Goal: Information Seeking & Learning: Understand process/instructions

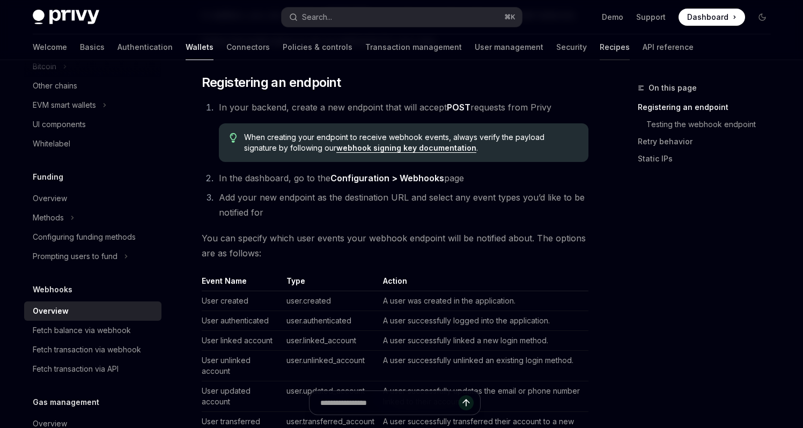
scroll to position [219, 0]
drag, startPoint x: 501, startPoint y: 180, endPoint x: 405, endPoint y: 122, distance: 112.6
click at [689, 242] on div "On this page Registering an endpoint Testing the webhook endpoint Retry behavio…" at bounding box center [697, 255] width 163 height 346
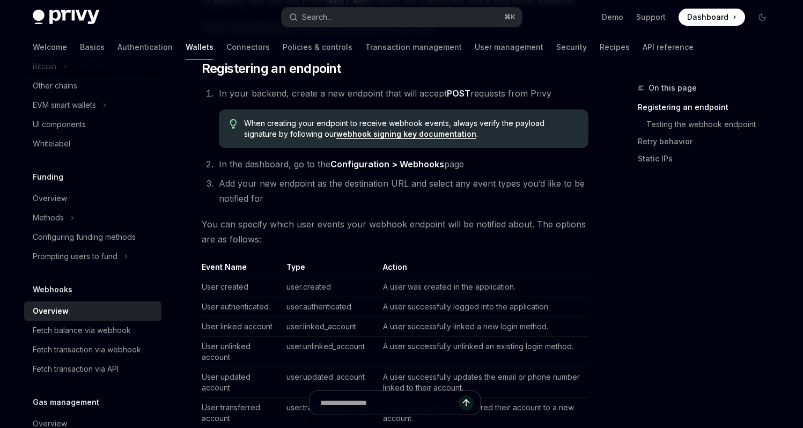
scroll to position [235, 0]
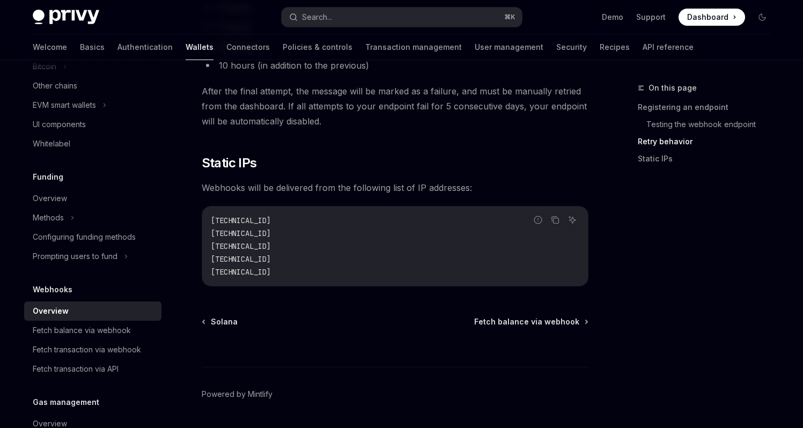
scroll to position [1150, 0]
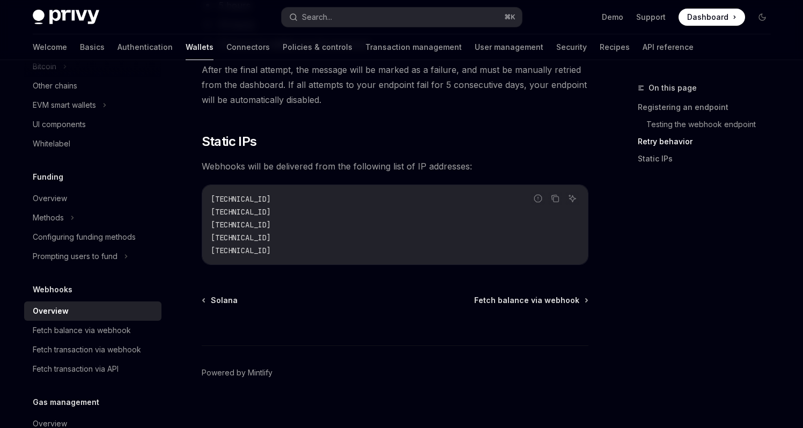
click at [620, 195] on div "On this page Registering an endpoint Testing the webhook endpoint Retry behavio…" at bounding box center [697, 255] width 163 height 346
click at [625, 190] on div "On this page Registering an endpoint Testing the webhook endpoint Retry behavio…" at bounding box center [697, 255] width 163 height 346
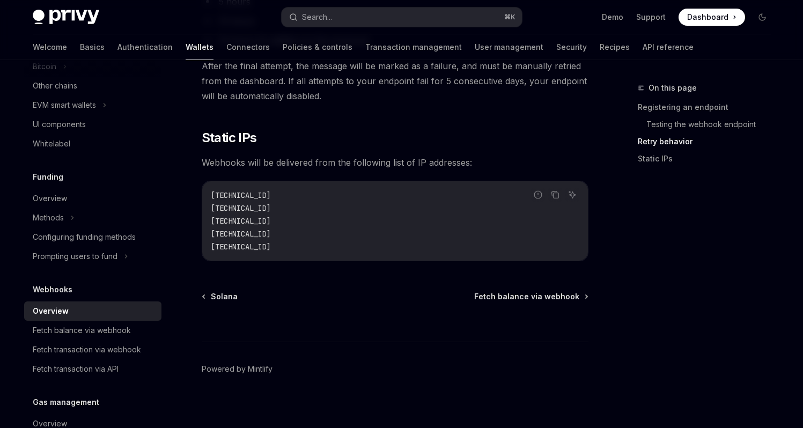
scroll to position [1160, 0]
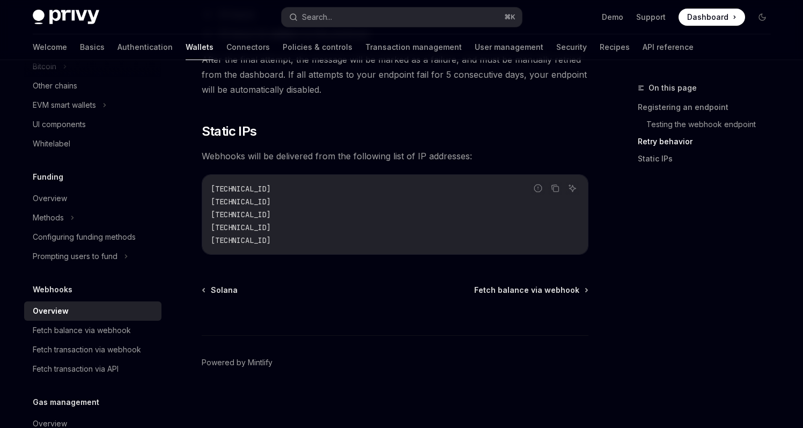
click at [620, 183] on div "On this page Registering an endpoint Testing the webhook endpoint Retry behavio…" at bounding box center [697, 255] width 163 height 346
click at [388, 137] on h2 "​ Static IPs" at bounding box center [395, 131] width 387 height 17
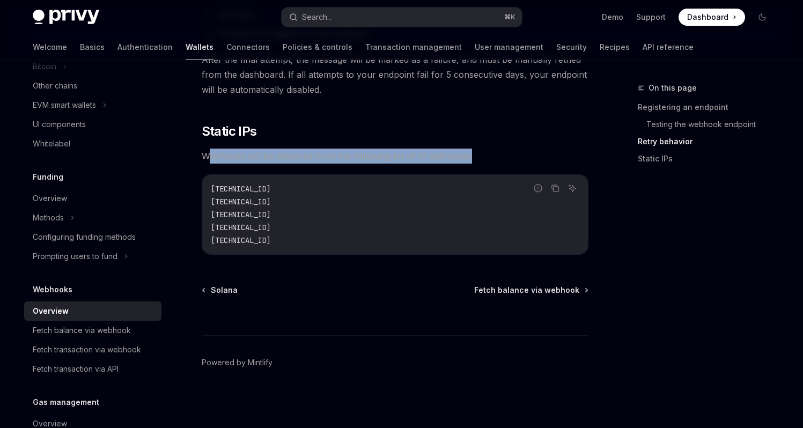
drag, startPoint x: 495, startPoint y: 155, endPoint x: 206, endPoint y: 160, distance: 289.1
click at [206, 160] on span "Webhooks will be delivered from the following list of IP addresses:" at bounding box center [395, 156] width 387 height 15
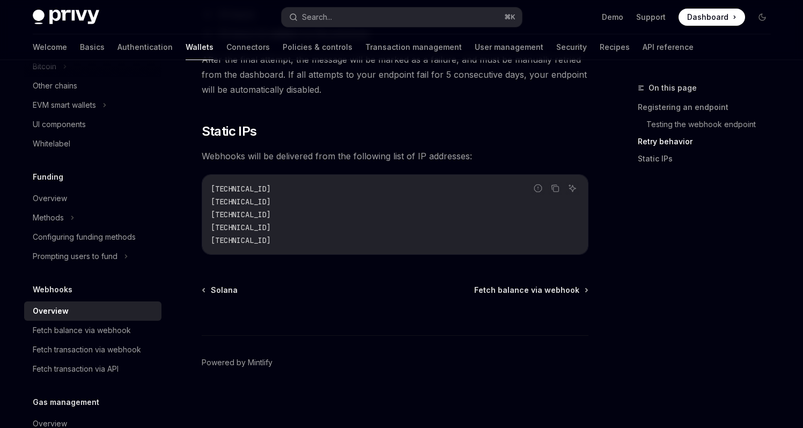
click at [328, 160] on span "Webhooks will be delivered from the following list of IP addresses:" at bounding box center [395, 156] width 387 height 15
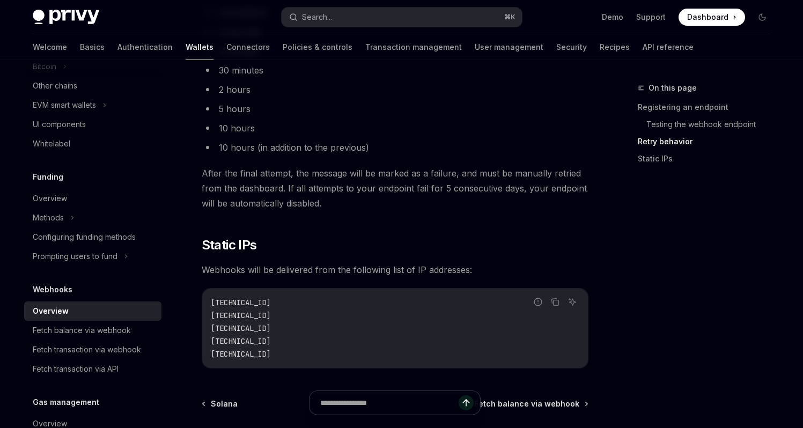
scroll to position [1046, 0]
click at [106, 334] on div "Fetch balance via webhook" at bounding box center [82, 330] width 98 height 13
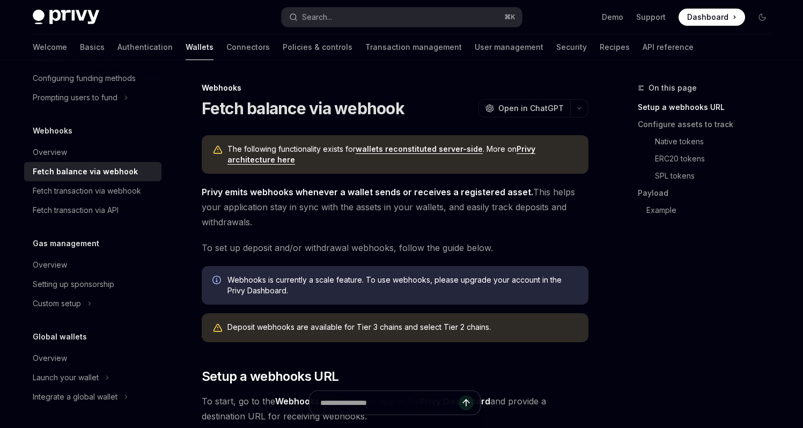
click at [483, 219] on span "Privy emits webhooks whenever a wallet sends or receives a registered asset. Th…" at bounding box center [395, 206] width 387 height 45
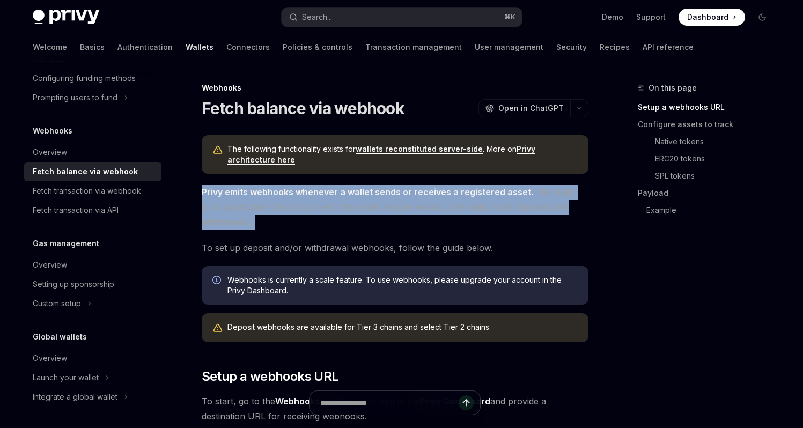
click at [483, 219] on span "Privy emits webhooks whenever a wallet sends or receives a registered asset. Th…" at bounding box center [395, 206] width 387 height 45
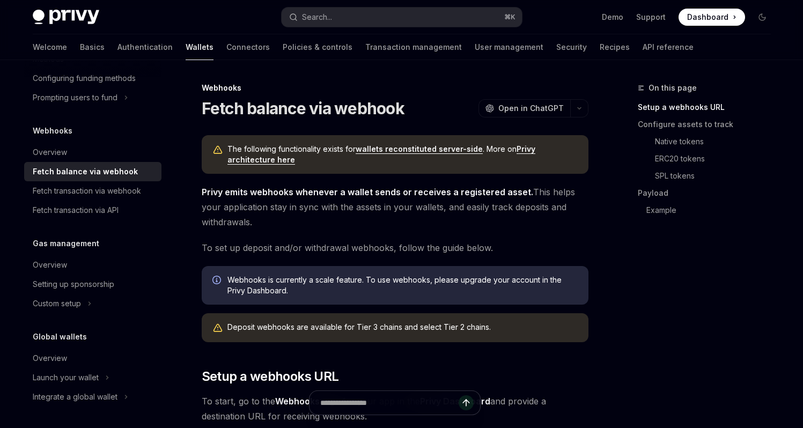
click at [617, 238] on div "On this page Setup a webhooks URL Configure assets to track Native tokens ERC20…" at bounding box center [697, 255] width 163 height 346
click at [346, 83] on div "Webhooks" at bounding box center [395, 88] width 387 height 11
drag, startPoint x: 307, startPoint y: 76, endPoint x: 285, endPoint y: 74, distance: 22.0
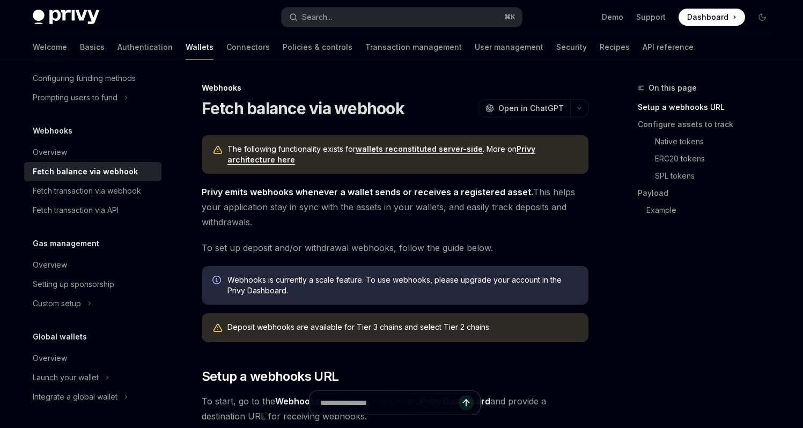
click at [643, 281] on div "On this page Setup a webhooks URL Configure assets to track Native tokens ERC20…" at bounding box center [697, 255] width 163 height 346
click at [666, 248] on div "On this page Setup a webhooks URL Configure assets to track Native tokens ERC20…" at bounding box center [697, 255] width 163 height 346
drag, startPoint x: 434, startPoint y: 66, endPoint x: 395, endPoint y: 66, distance: 39.1
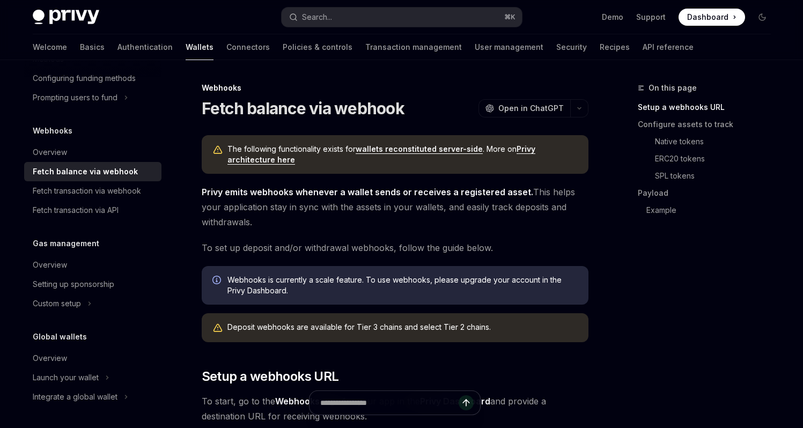
click at [412, 108] on div "Fetch balance via webhook OpenAI Open in ChatGPT" at bounding box center [395, 108] width 387 height 19
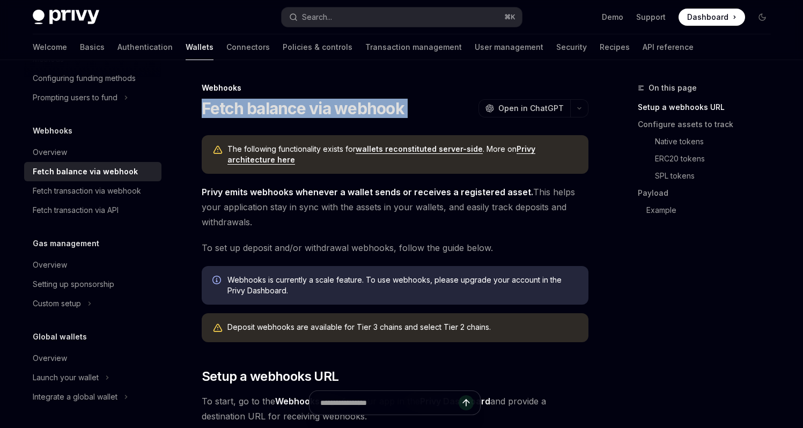
click at [412, 108] on div "Fetch balance via webhook OpenAI Open in ChatGPT" at bounding box center [395, 108] width 387 height 19
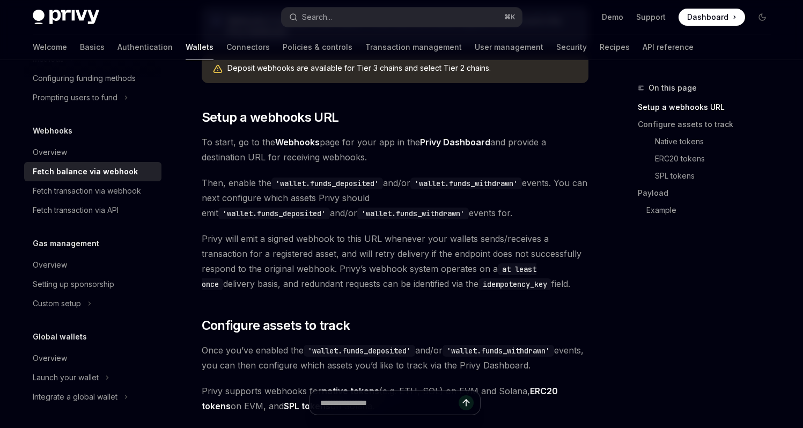
scroll to position [261, 0]
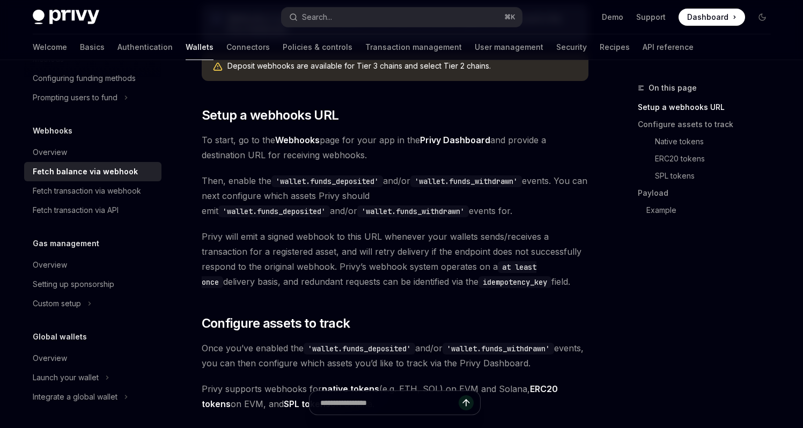
click at [390, 154] on span "To start, go to the Webhooks page for your app in the Privy Dashboard and provi…" at bounding box center [395, 147] width 387 height 30
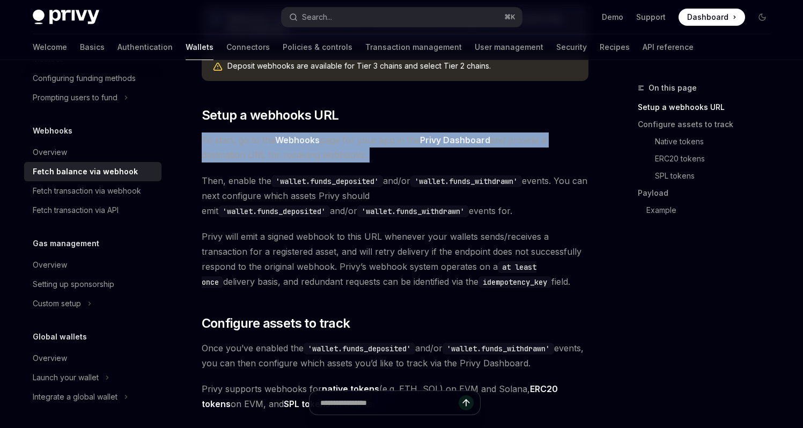
click at [390, 154] on span "To start, go to the Webhooks page for your app in the Privy Dashboard and provi…" at bounding box center [395, 147] width 387 height 30
click at [436, 155] on span "To start, go to the Webhooks page for your app in the Privy Dashboard and provi…" at bounding box center [395, 147] width 387 height 30
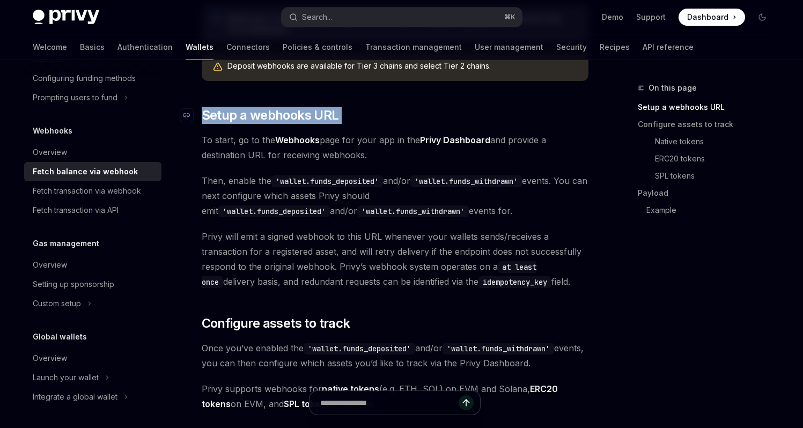
click at [421, 122] on h2 "​ Setup a webhooks URL" at bounding box center [395, 115] width 387 height 17
click at [485, 120] on h2 "​ Setup a webhooks URL" at bounding box center [395, 115] width 387 height 17
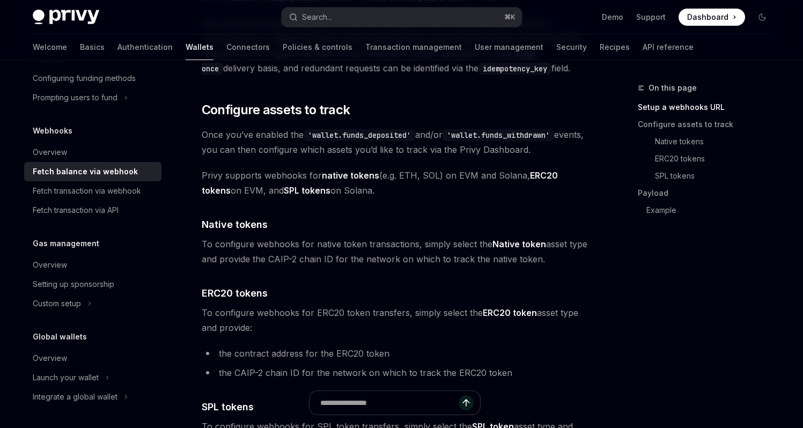
scroll to position [475, 0]
click at [622, 268] on div "On this page Setup a webhooks URL Configure assets to track Native tokens ERC20…" at bounding box center [697, 255] width 163 height 346
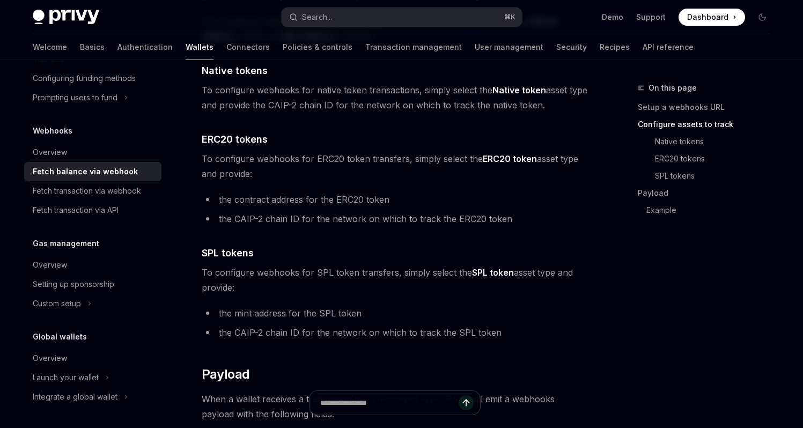
scroll to position [633, 0]
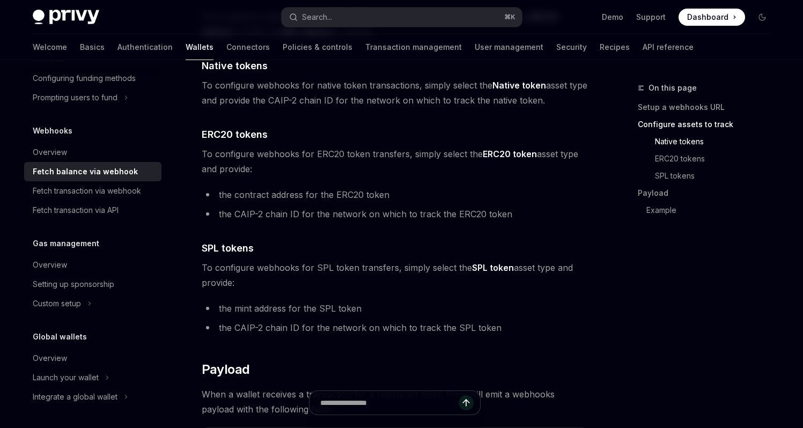
drag, startPoint x: 501, startPoint y: 306, endPoint x: 486, endPoint y: 309, distance: 15.4
click at [486, 309] on li "the mint address for the SPL token" at bounding box center [395, 308] width 387 height 15
click at [539, 309] on li "the mint address for the SPL token" at bounding box center [395, 308] width 387 height 15
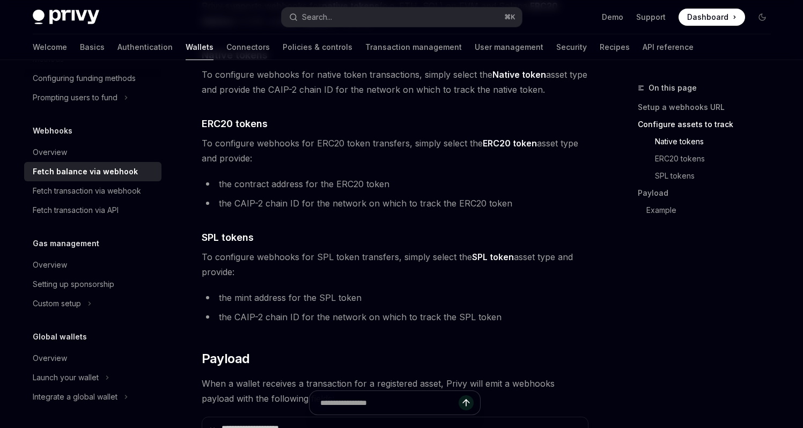
click at [513, 309] on li "the CAIP-2 chain ID for the network on which to track the SPL token" at bounding box center [395, 316] width 387 height 15
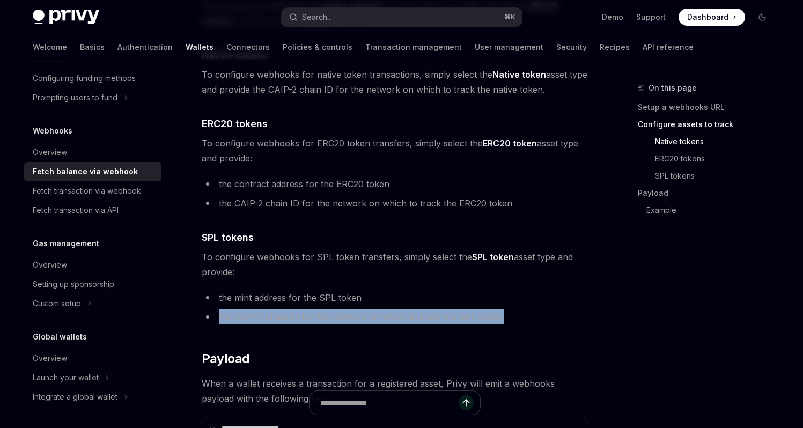
click at [513, 309] on li "the CAIP-2 chain ID for the network on which to track the SPL token" at bounding box center [395, 316] width 387 height 15
click at [506, 297] on div at bounding box center [506, 297] width 0 height 0
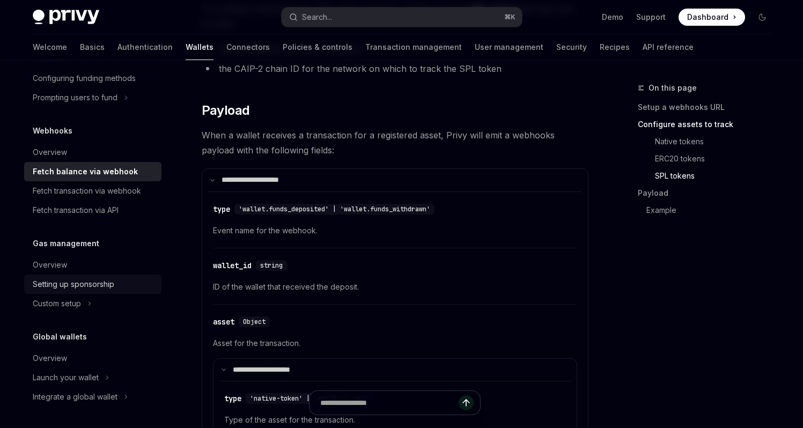
scroll to position [908, 0]
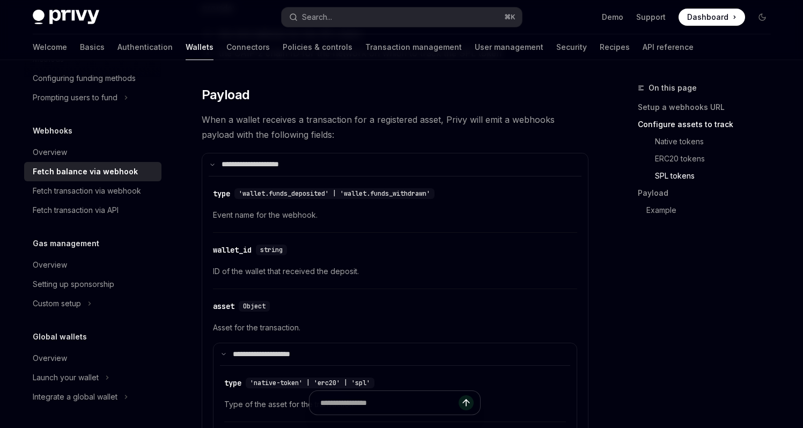
click at [388, 129] on span "When a wallet receives a transaction for a registered asset, Privy will emit a …" at bounding box center [395, 127] width 387 height 30
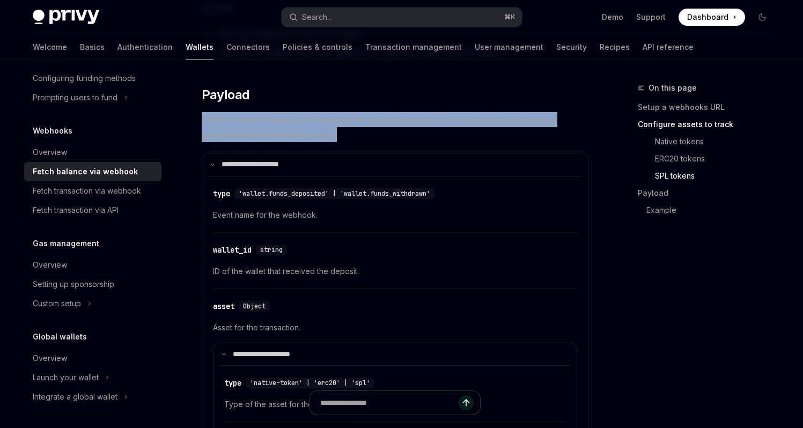
click at [388, 129] on span "When a wallet receives a transaction for a registered asset, Privy will emit a …" at bounding box center [395, 127] width 387 height 30
click at [424, 132] on span "When a wallet receives a transaction for a registered asset, Privy will emit a …" at bounding box center [395, 127] width 387 height 30
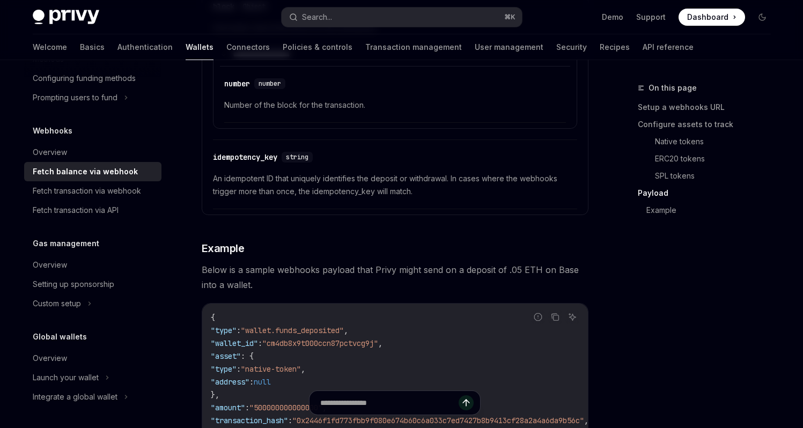
scroll to position [1723, 0]
click at [438, 198] on div "​ idempotency_key string An idempotent ID that uniquely identifies the deposit …" at bounding box center [395, 176] width 364 height 64
click at [441, 190] on span "An idempotent ID that uniquely identifies the deposit or withdrawal. In cases w…" at bounding box center [395, 184] width 364 height 26
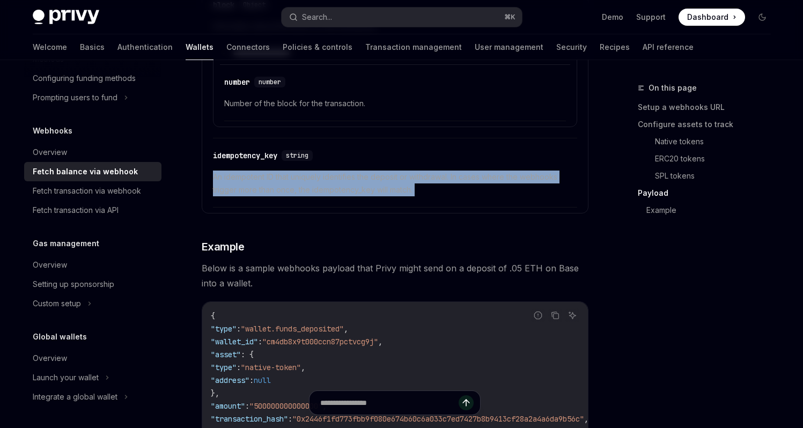
click at [441, 190] on span "An idempotent ID that uniquely identifies the deposit or withdrawal. In cases w…" at bounding box center [395, 184] width 364 height 26
click at [477, 190] on span "An idempotent ID that uniquely identifies the deposit or withdrawal. In cases w…" at bounding box center [395, 184] width 364 height 26
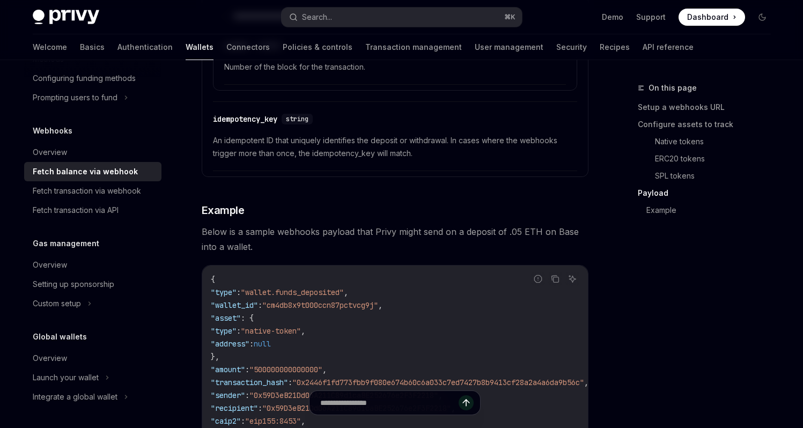
scroll to position [1768, 0]
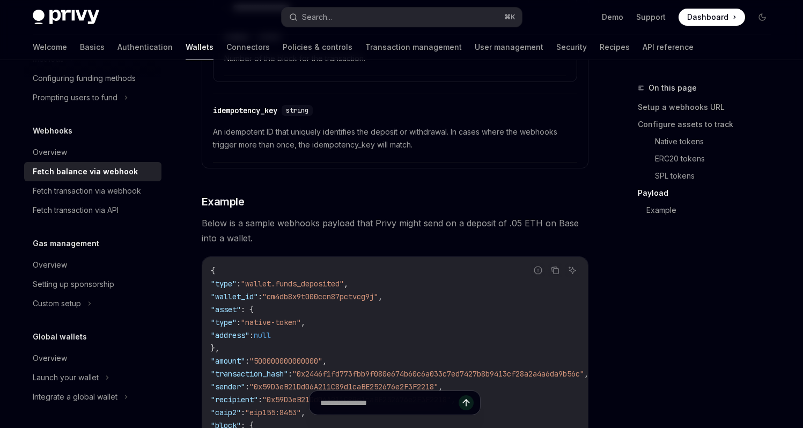
click at [442, 140] on span "An idempotent ID that uniquely identifies the deposit or withdrawal. In cases w…" at bounding box center [395, 138] width 364 height 26
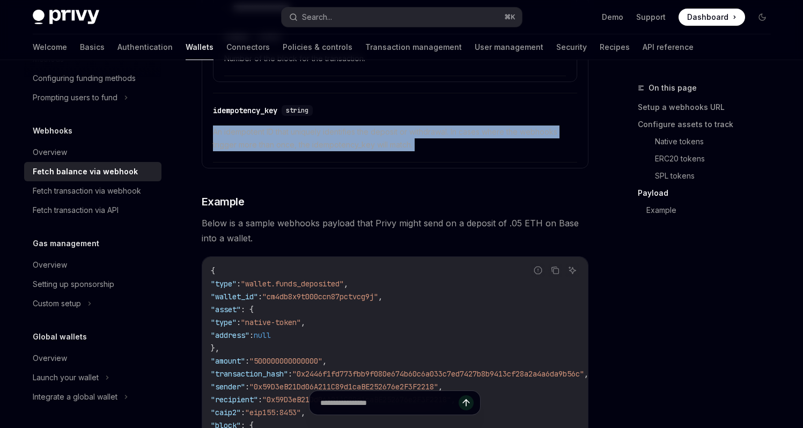
click at [442, 140] on span "An idempotent ID that uniquely identifies the deposit or withdrawal. In cases w…" at bounding box center [395, 138] width 364 height 26
click at [435, 150] on div at bounding box center [435, 150] width 0 height 0
click at [517, 154] on div "​ idempotency_key string An idempotent ID that uniquely identifies the deposit …" at bounding box center [395, 131] width 364 height 64
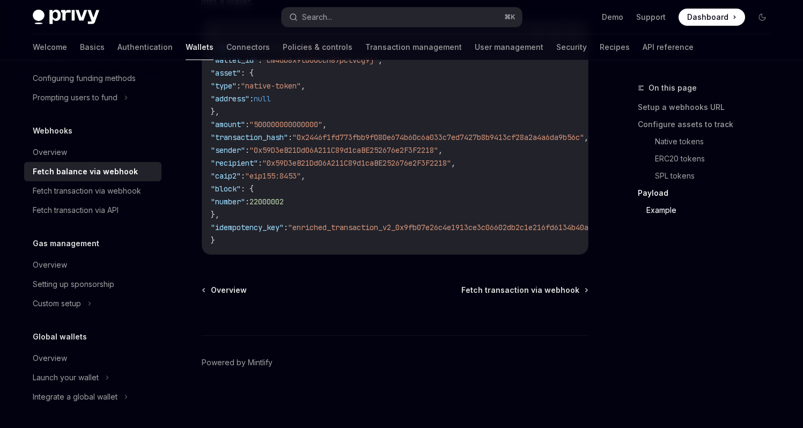
scroll to position [2008, 0]
click at [106, 193] on div "Fetch transaction via webhook" at bounding box center [87, 190] width 108 height 13
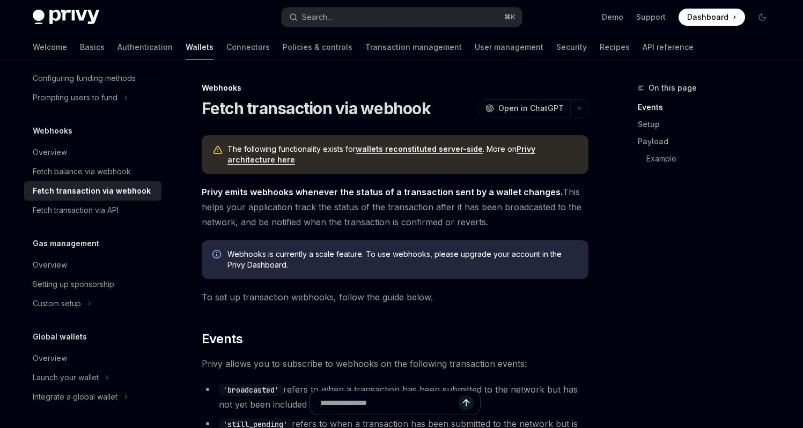
click at [658, 242] on div "On this page Events Setup Payload Example" at bounding box center [697, 255] width 163 height 346
click at [443, 113] on div "Fetch transaction via webhook OpenAI Open in ChatGPT" at bounding box center [395, 108] width 387 height 19
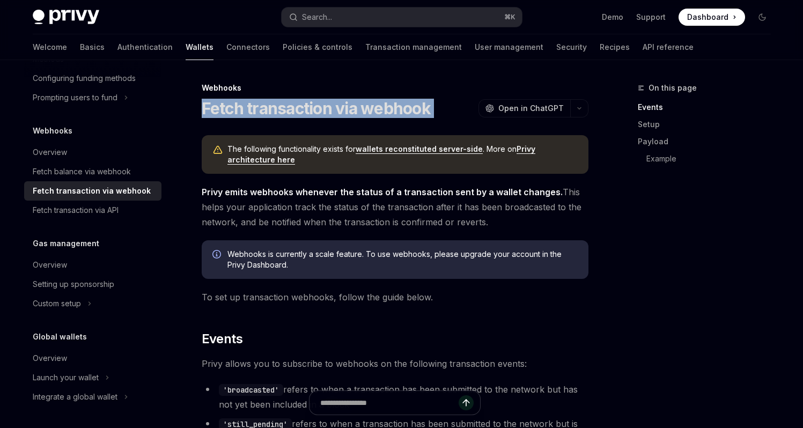
click at [443, 113] on div "Fetch transaction via webhook OpenAI Open in ChatGPT" at bounding box center [395, 108] width 387 height 19
click at [476, 113] on div "Fetch transaction via webhook OpenAI Open in ChatGPT" at bounding box center [395, 108] width 387 height 19
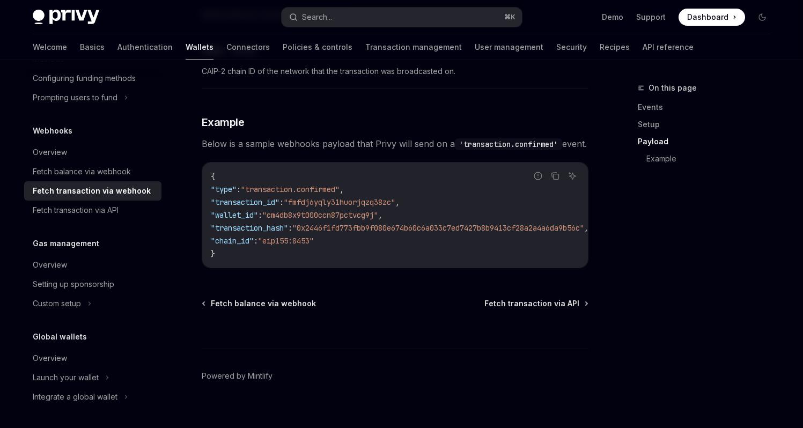
scroll to position [1194, 0]
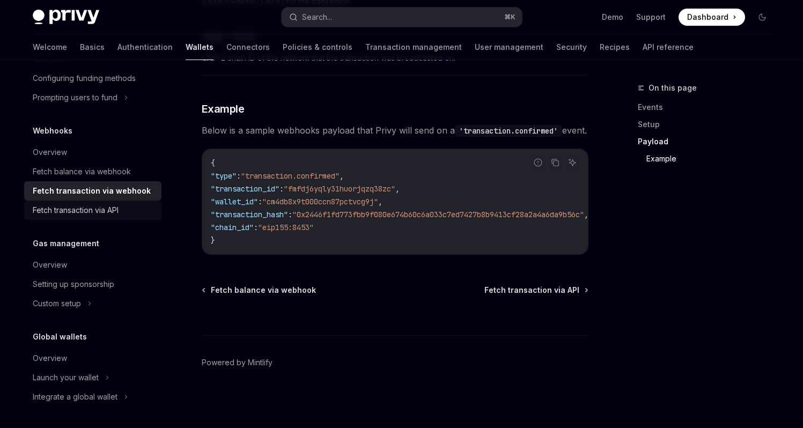
click at [106, 208] on div "Fetch transaction via API" at bounding box center [76, 210] width 86 height 13
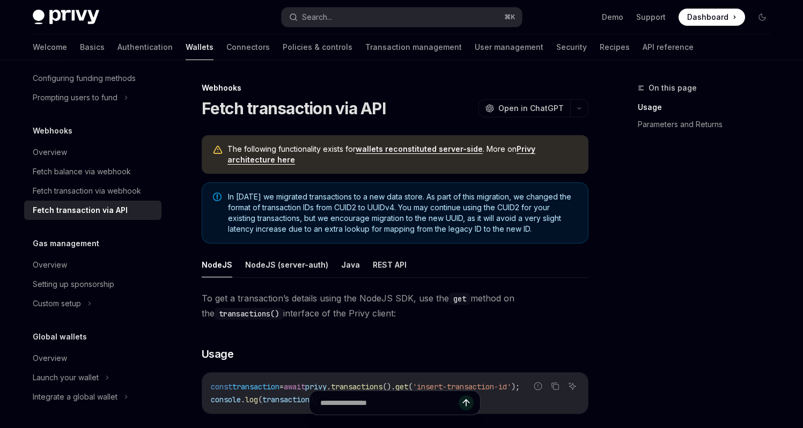
click at [685, 225] on div "On this page Usage Parameters and Returns" at bounding box center [697, 255] width 163 height 346
click at [103, 169] on div "Fetch balance via webhook" at bounding box center [82, 171] width 98 height 13
type textarea "*"
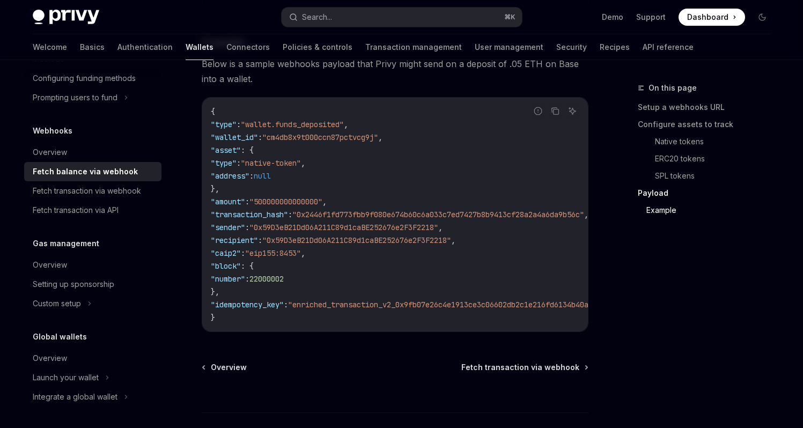
scroll to position [1925, 0]
click at [484, 209] on code "{ "type" : "wallet.funds_deposited" , "wallet_id" : "cm4db8x9t000ccn87pctvcg9j"…" at bounding box center [466, 216] width 510 height 219
click at [439, 182] on code "{ "type" : "wallet.funds_deposited" , "wallet_id" : "cm4db8x9t000ccn87pctvcg9j"…" at bounding box center [466, 216] width 510 height 219
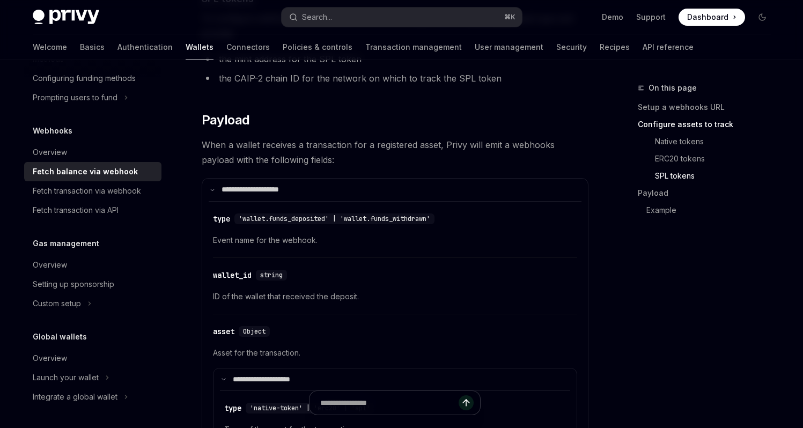
scroll to position [968, 0]
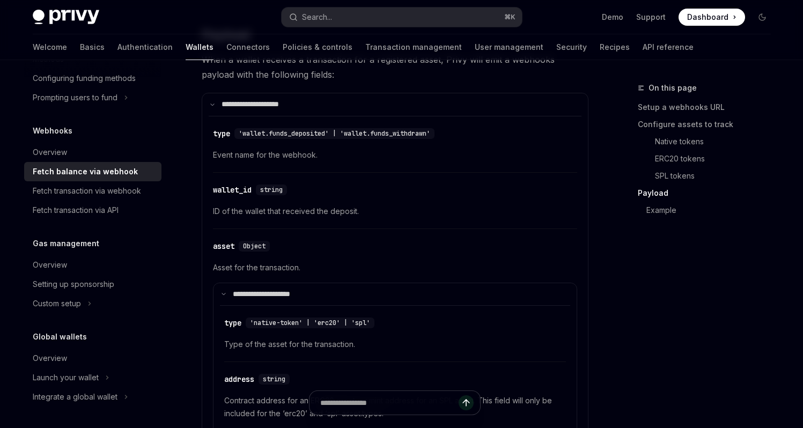
click at [686, 306] on div "On this page Setup a webhooks URL Configure assets to track Native tokens ERC20…" at bounding box center [697, 255] width 163 height 346
